Goal: Check status: Check status

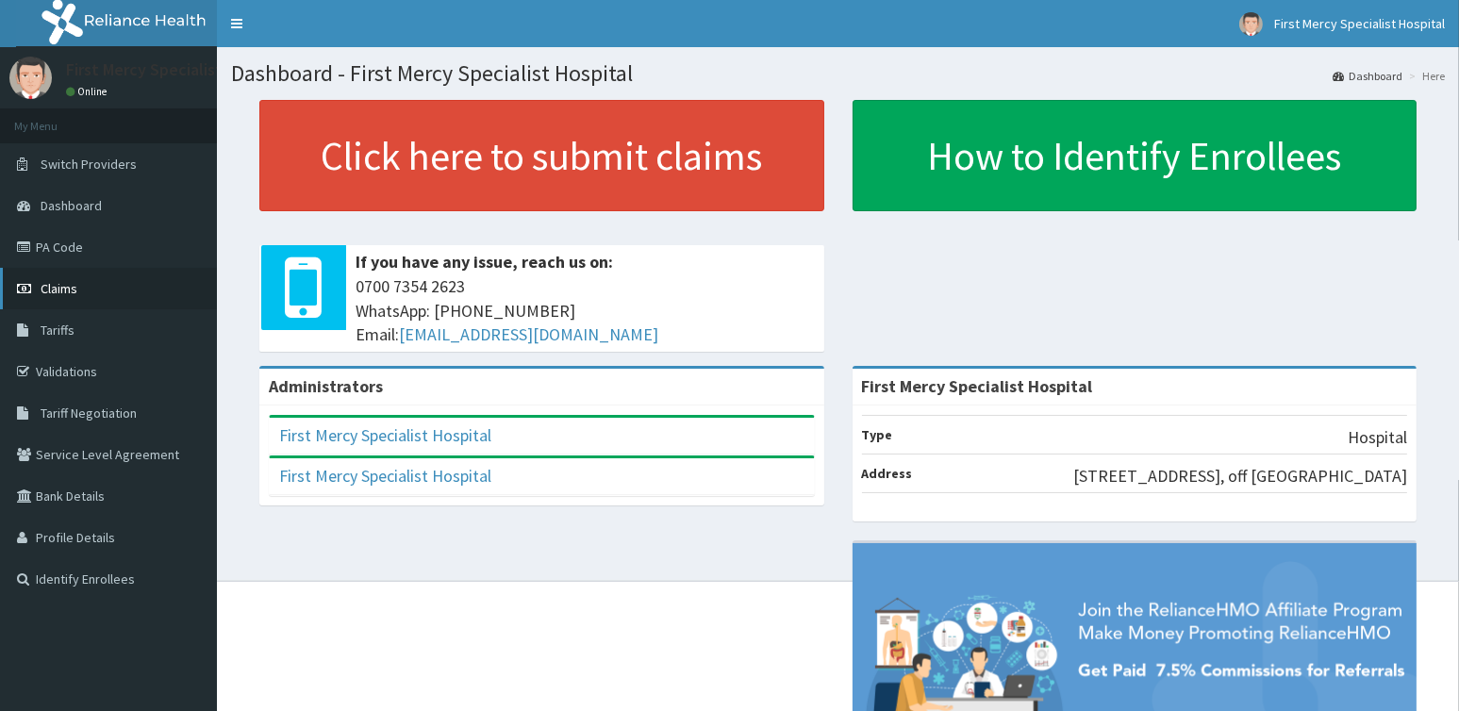
click at [55, 286] on span "Claims" at bounding box center [59, 288] width 37 height 17
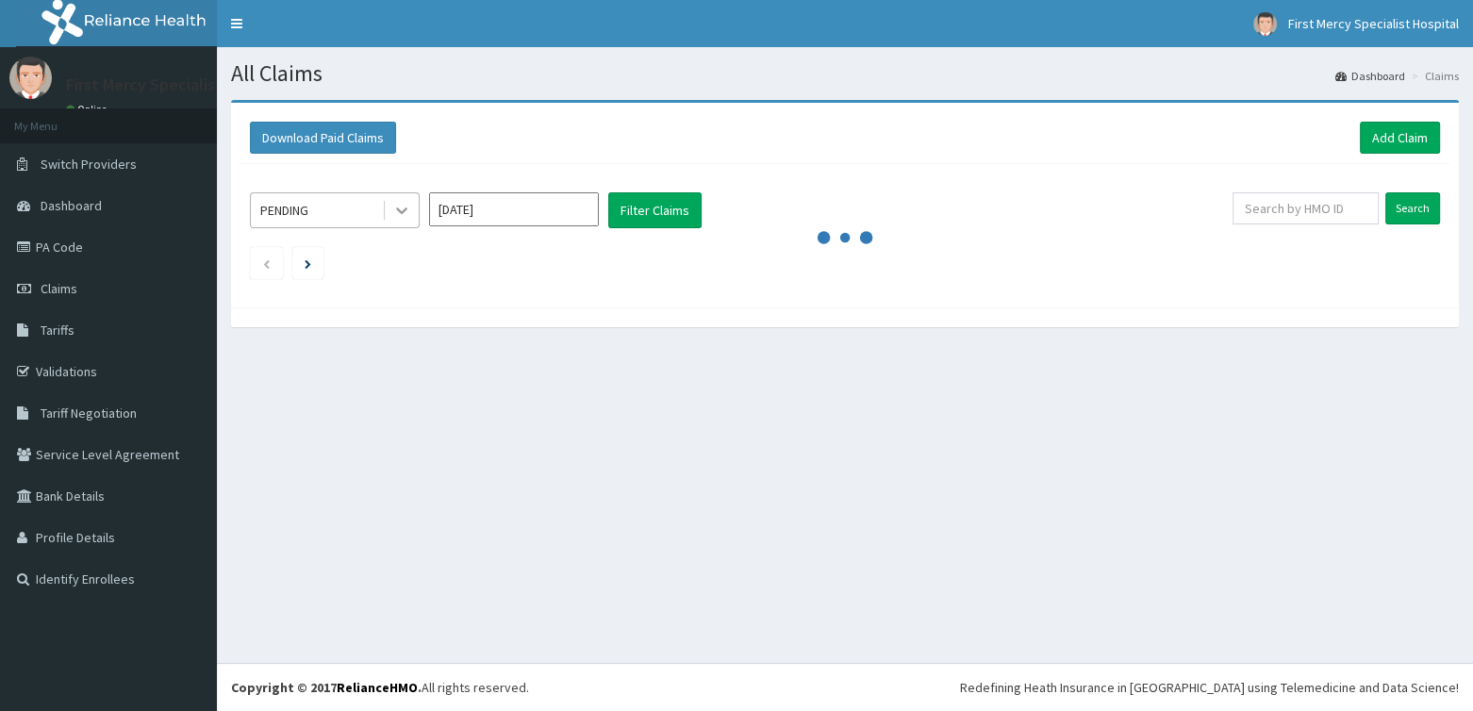
click at [392, 213] on icon at bounding box center [401, 210] width 19 height 19
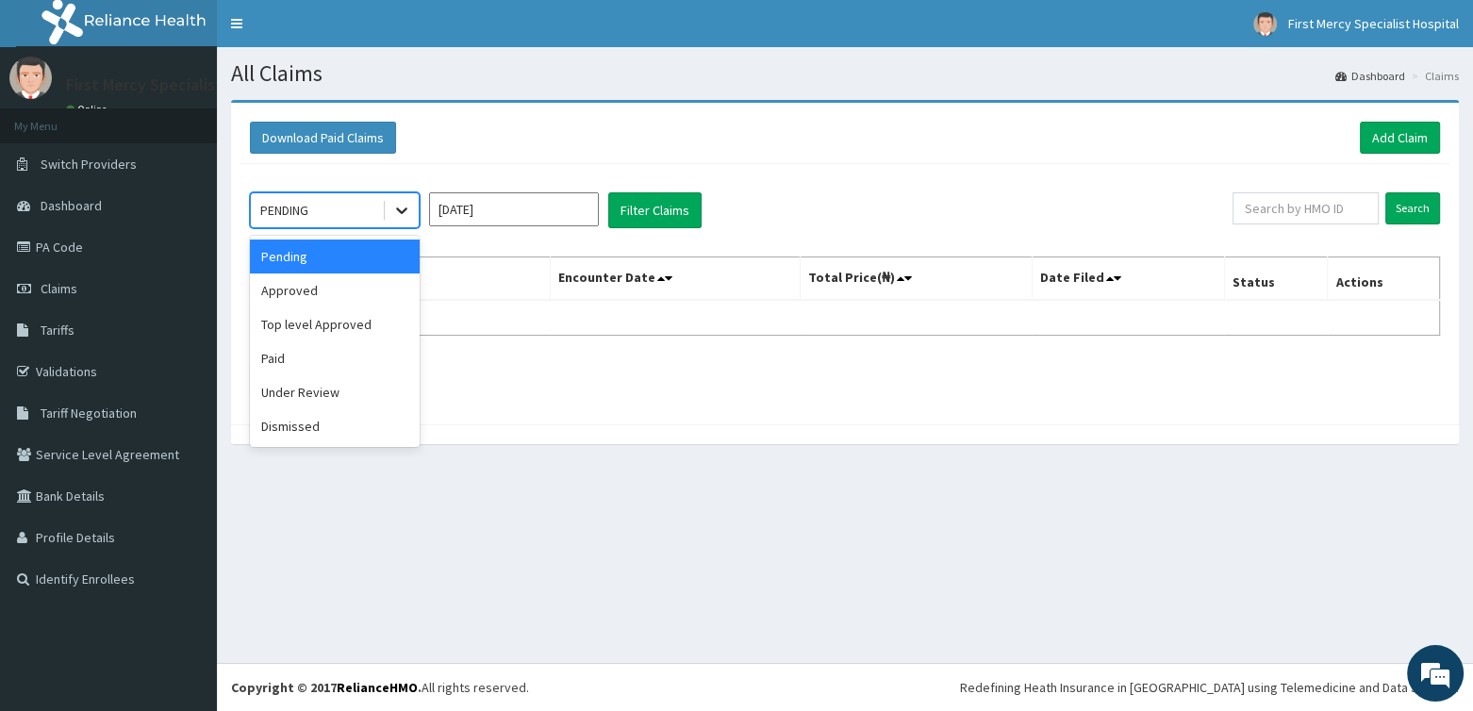
click at [403, 208] on icon at bounding box center [401, 210] width 19 height 19
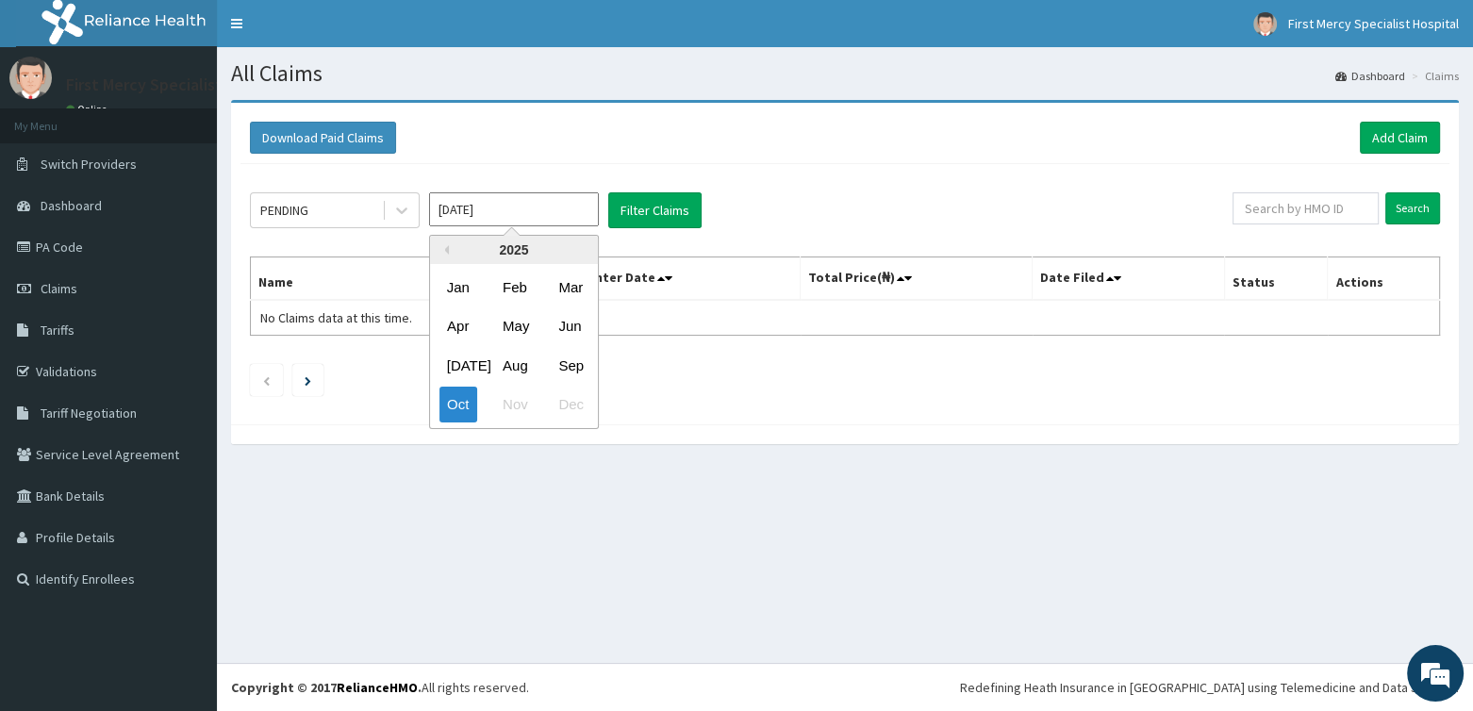
click at [552, 217] on input "Oct 2025" at bounding box center [514, 209] width 170 height 34
click at [568, 367] on div "Sep" at bounding box center [570, 365] width 38 height 35
type input "Sep 2025"
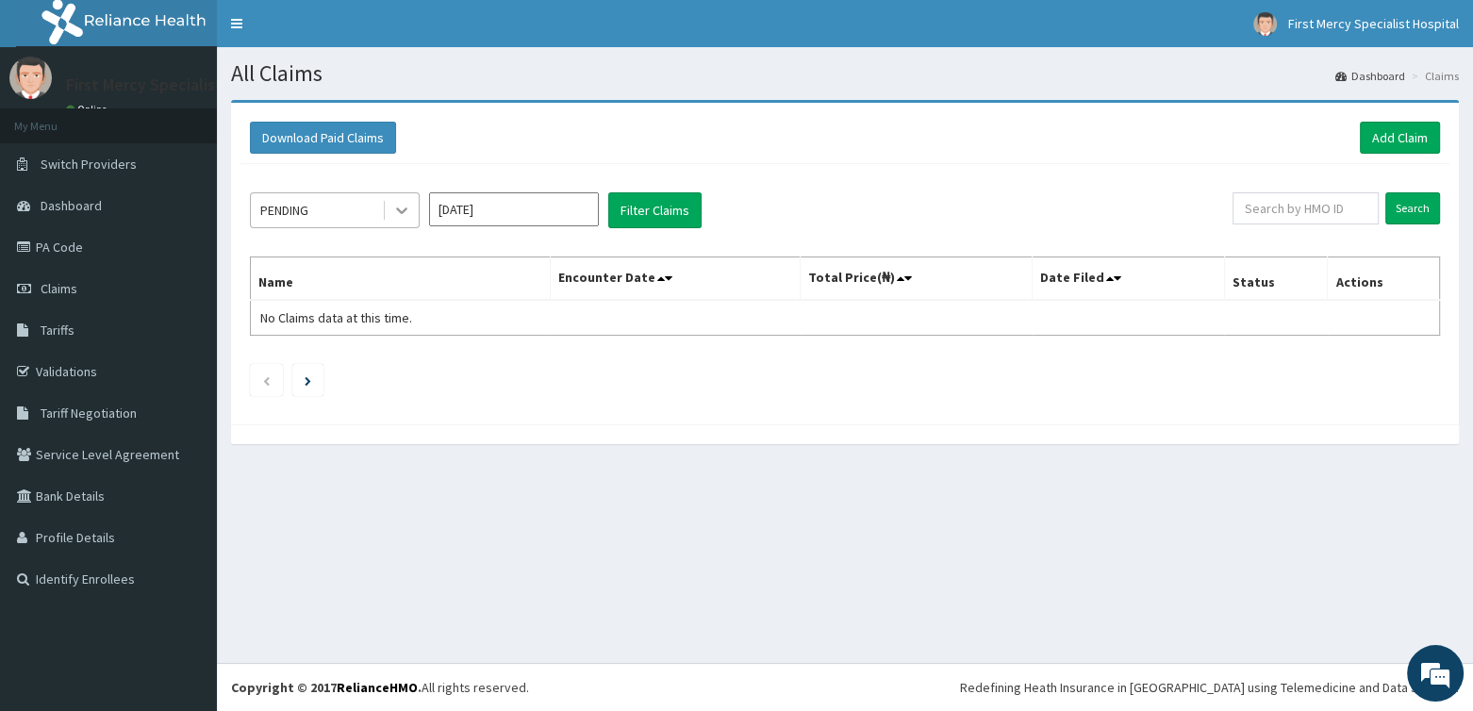
click at [390, 205] on div at bounding box center [402, 210] width 34 height 34
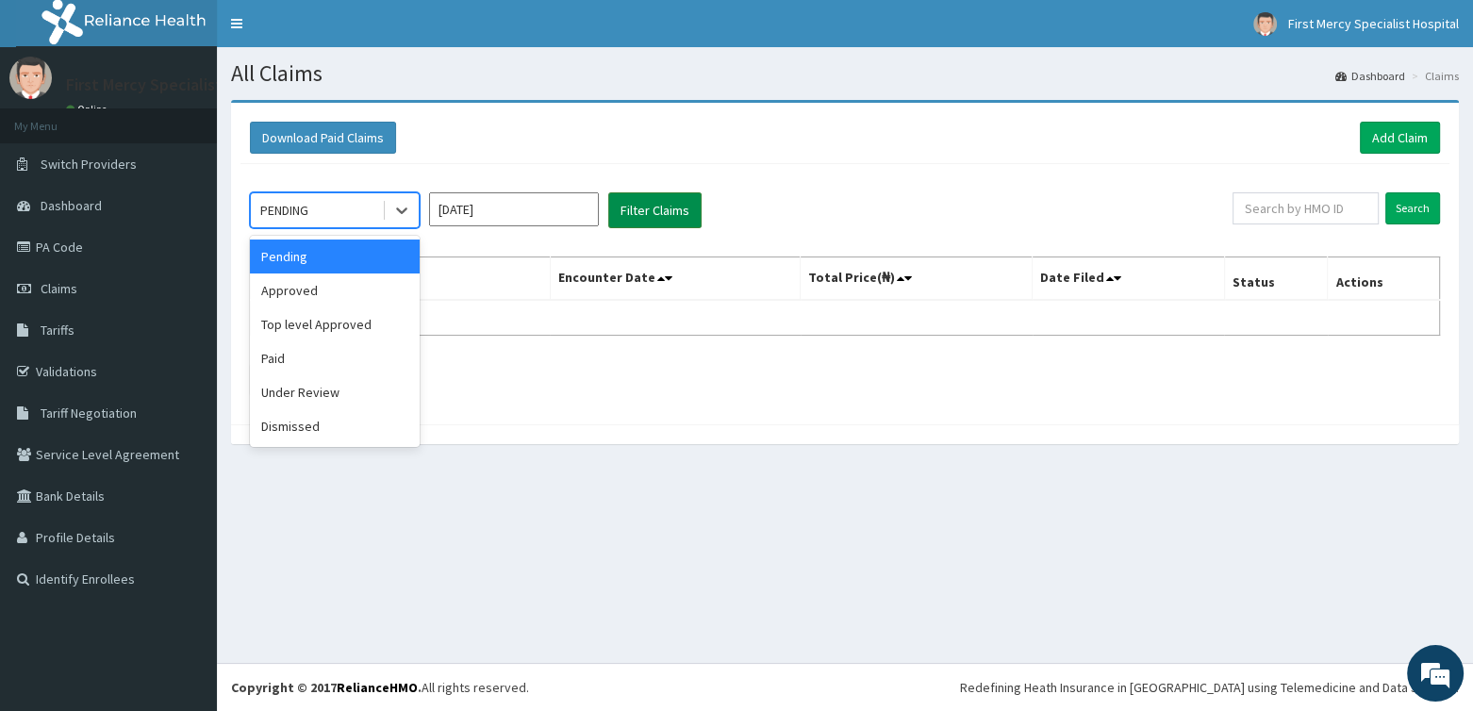
click at [625, 209] on button "Filter Claims" at bounding box center [654, 210] width 93 height 36
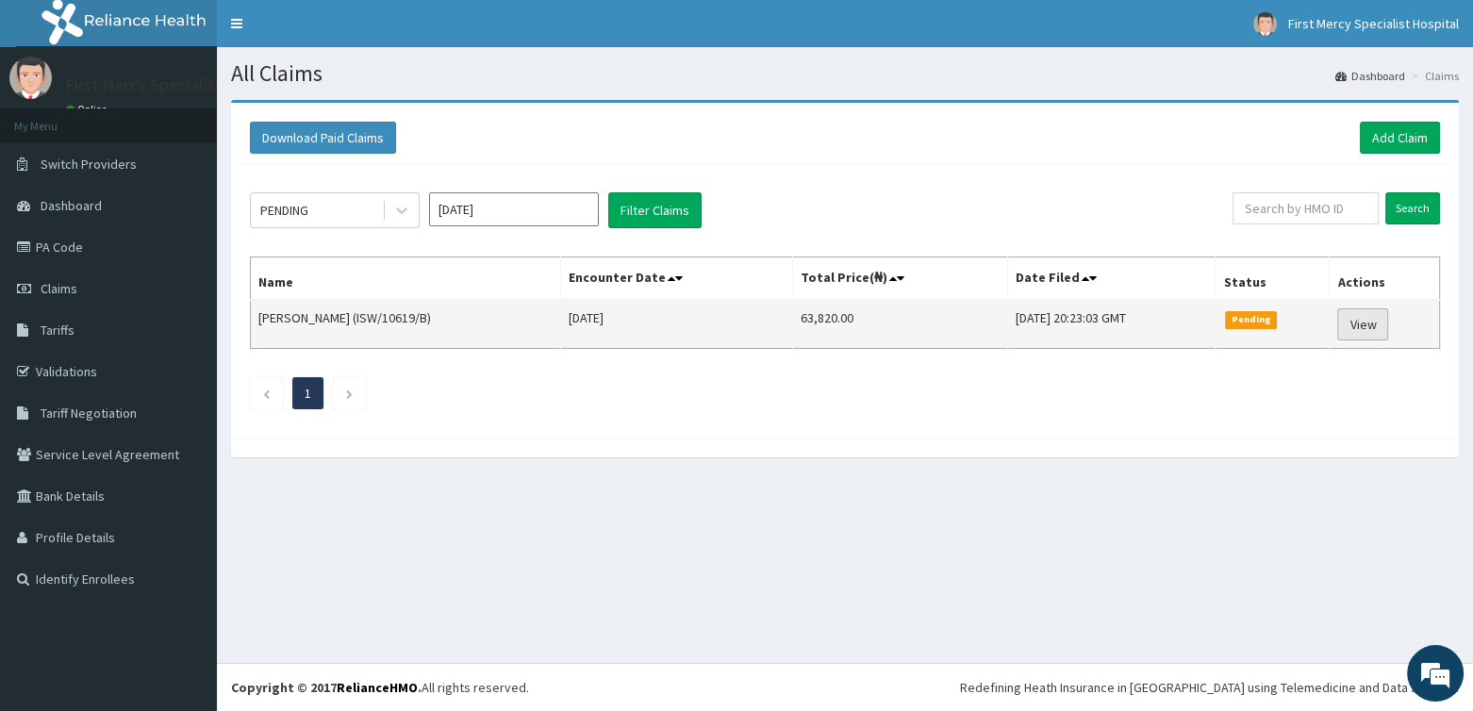
click at [1357, 312] on link "View" at bounding box center [1362, 324] width 51 height 32
